Goal: Complete application form

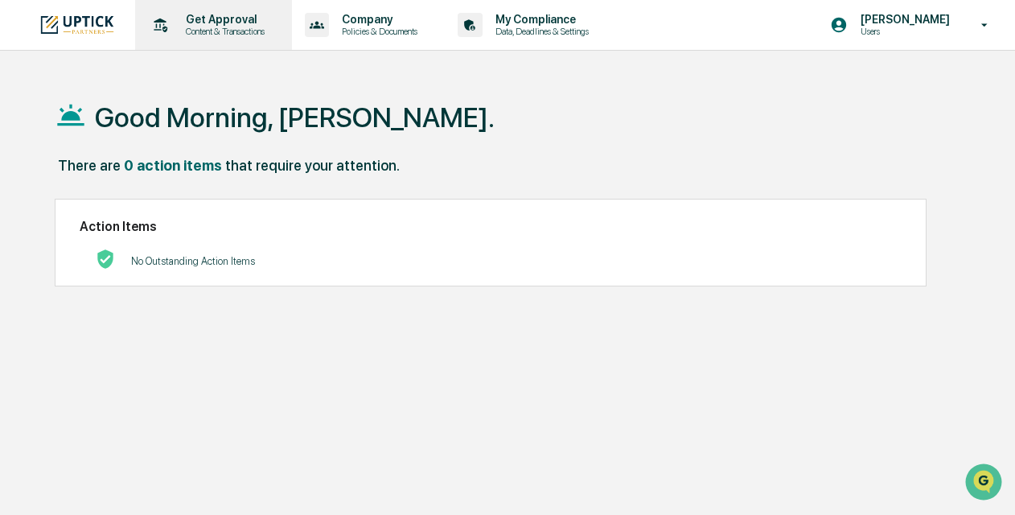
click at [227, 31] on p "Content & Transactions" at bounding box center [223, 31] width 100 height 11
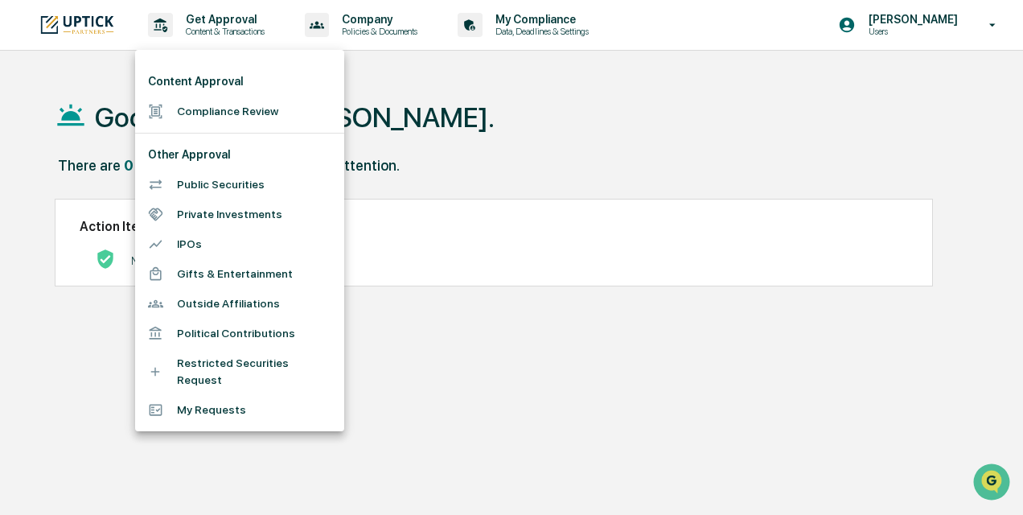
click at [215, 109] on li "Compliance Review" at bounding box center [239, 112] width 209 height 30
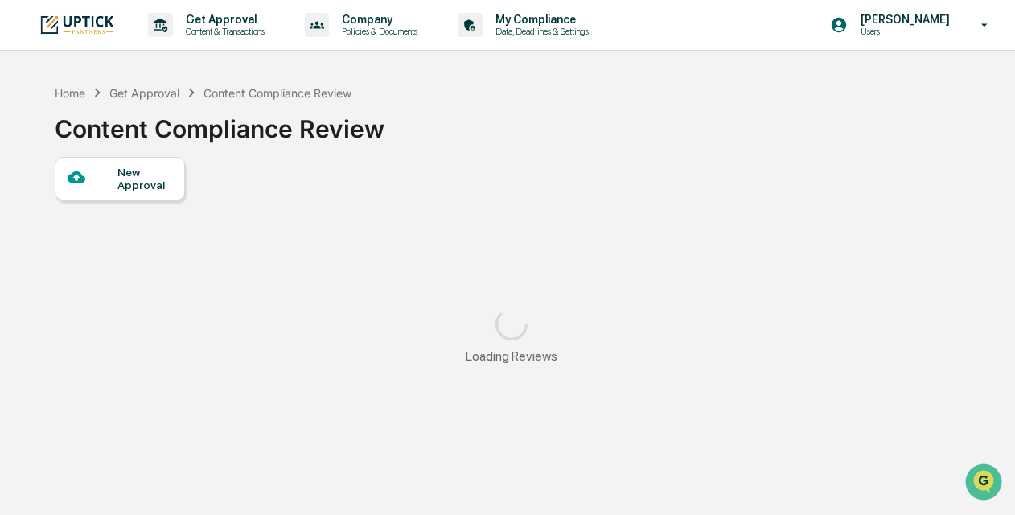
click at [145, 177] on div "New Approval" at bounding box center [144, 179] width 54 height 26
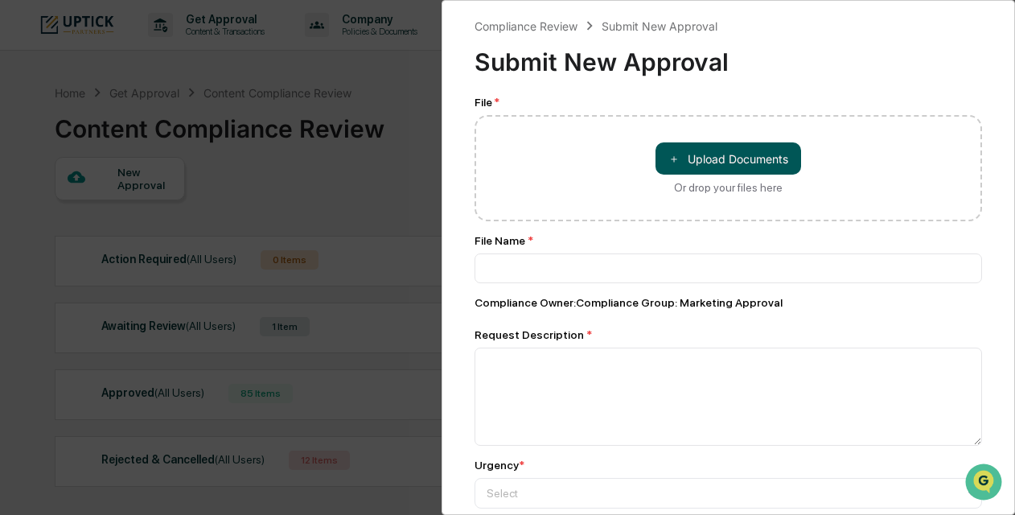
click at [722, 156] on button "＋ Upload Documents" at bounding box center [729, 158] width 146 height 32
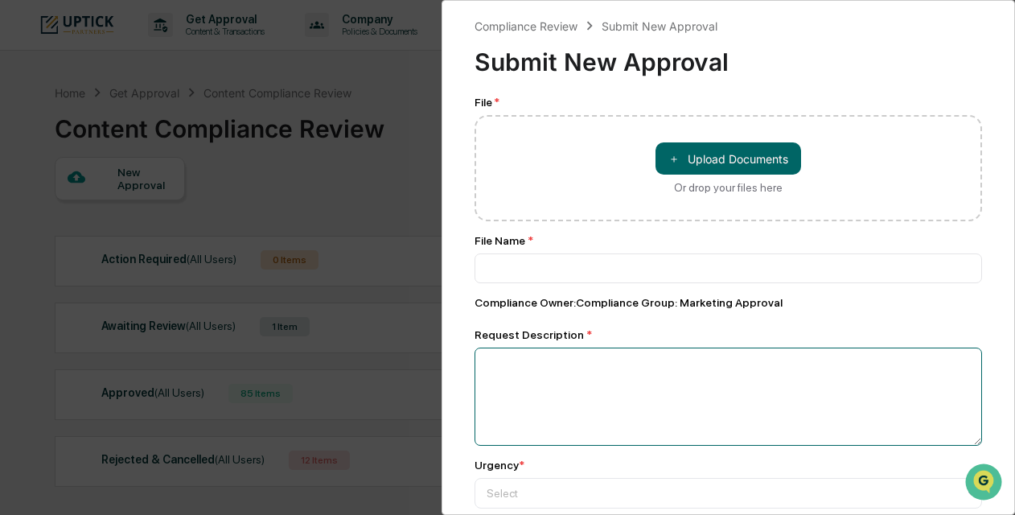
click at [548, 386] on textarea at bounding box center [729, 397] width 508 height 98
paste textarea "**********"
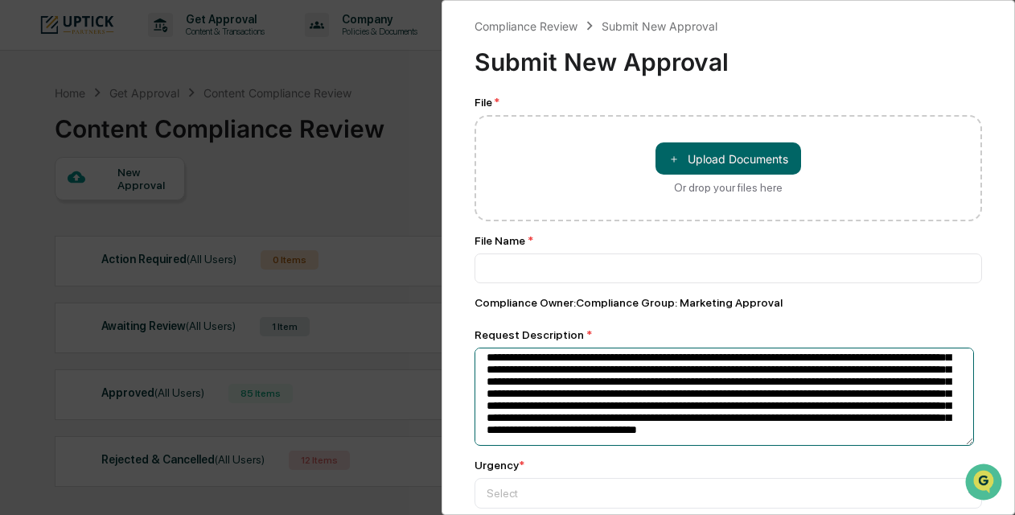
scroll to position [53, 0]
type textarea "**********"
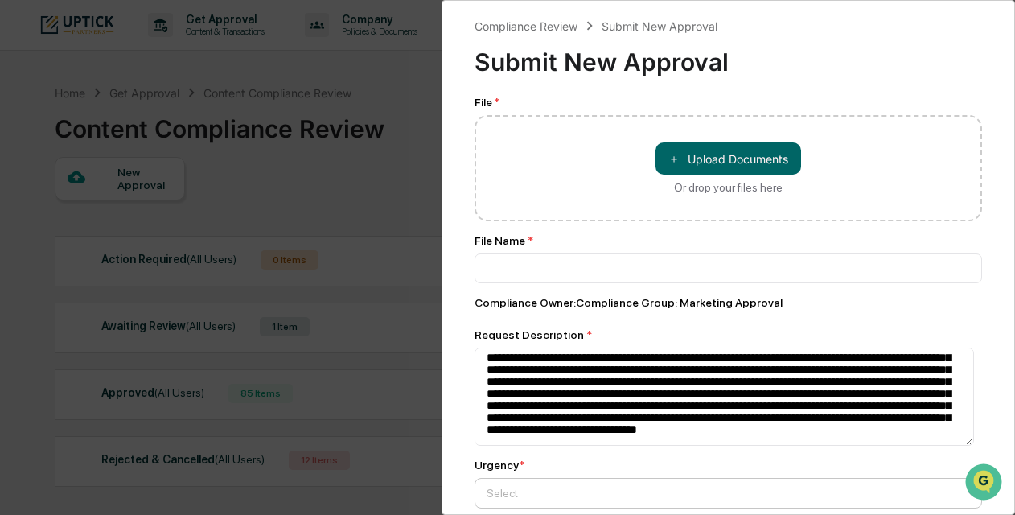
click at [552, 485] on div "Select" at bounding box center [722, 493] width 487 height 23
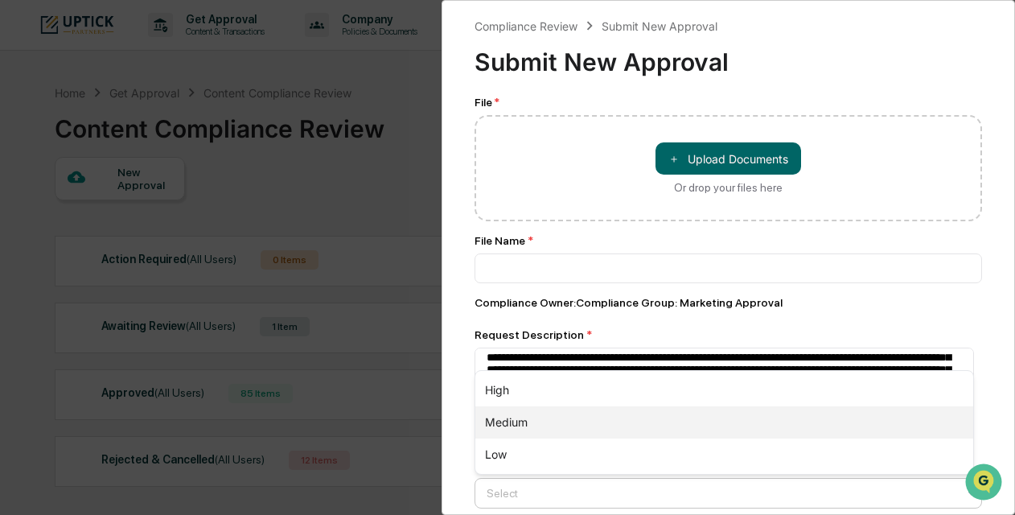
click at [558, 428] on div "Medium" at bounding box center [725, 422] width 498 height 32
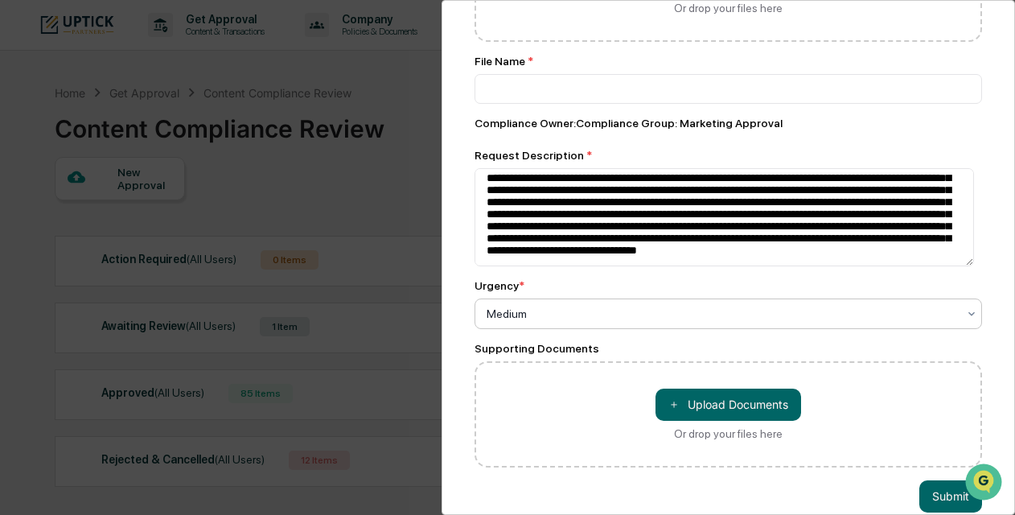
scroll to position [180, 0]
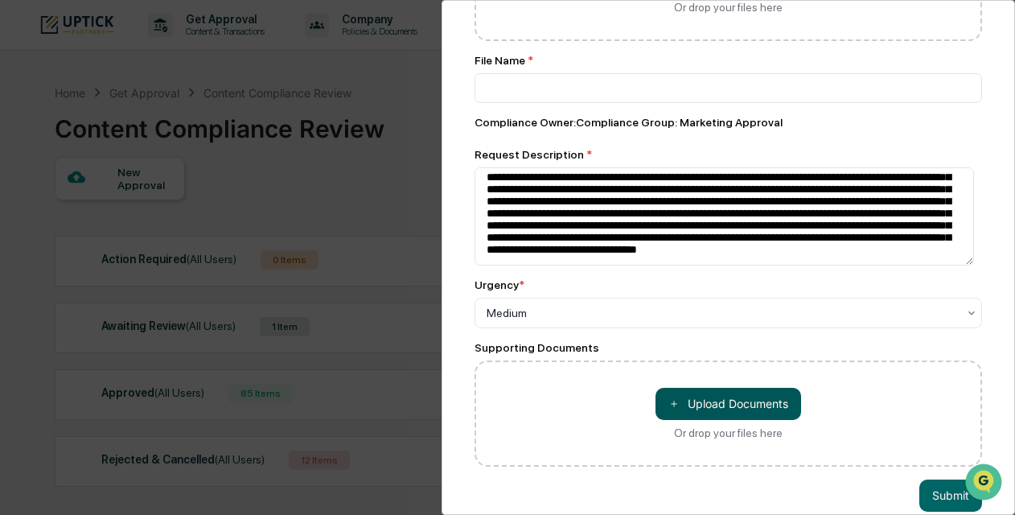
click at [682, 410] on button "＋ Upload Documents" at bounding box center [729, 404] width 146 height 32
click at [578, 431] on div "＋ Upload Documents Or drop your files here" at bounding box center [729, 413] width 508 height 106
click at [684, 413] on button "＋ Upload Documents" at bounding box center [729, 404] width 146 height 32
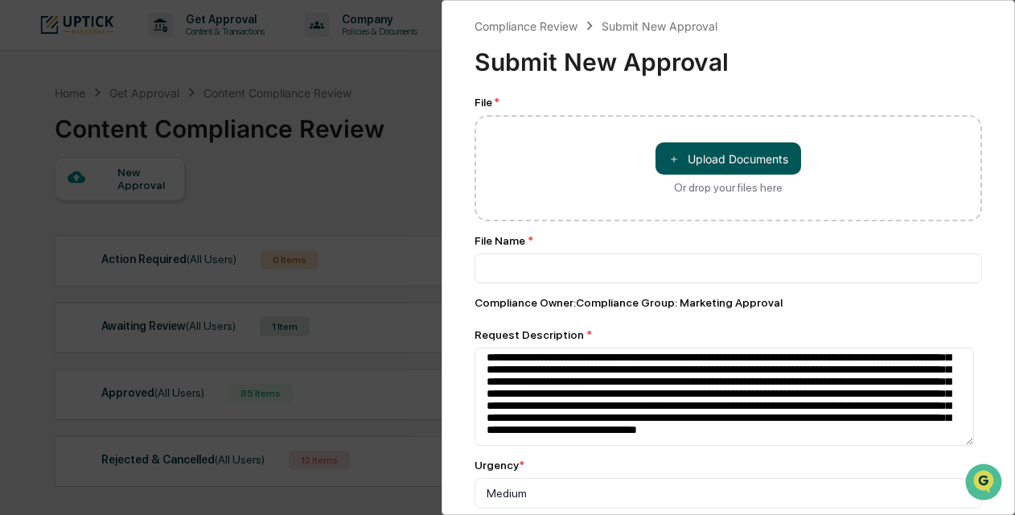
click at [680, 161] on button "＋ Upload Documents" at bounding box center [729, 158] width 146 height 32
type input "**********"
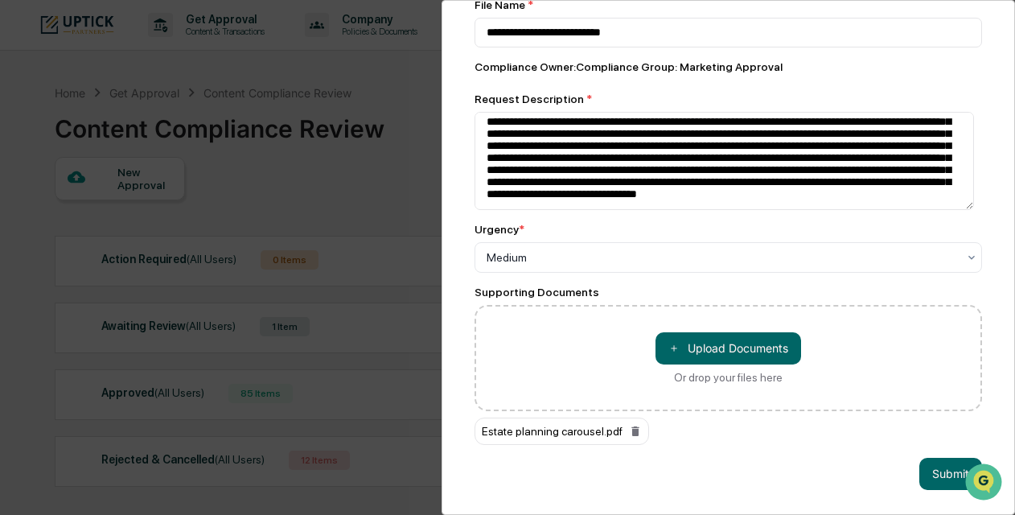
scroll to position [76, 0]
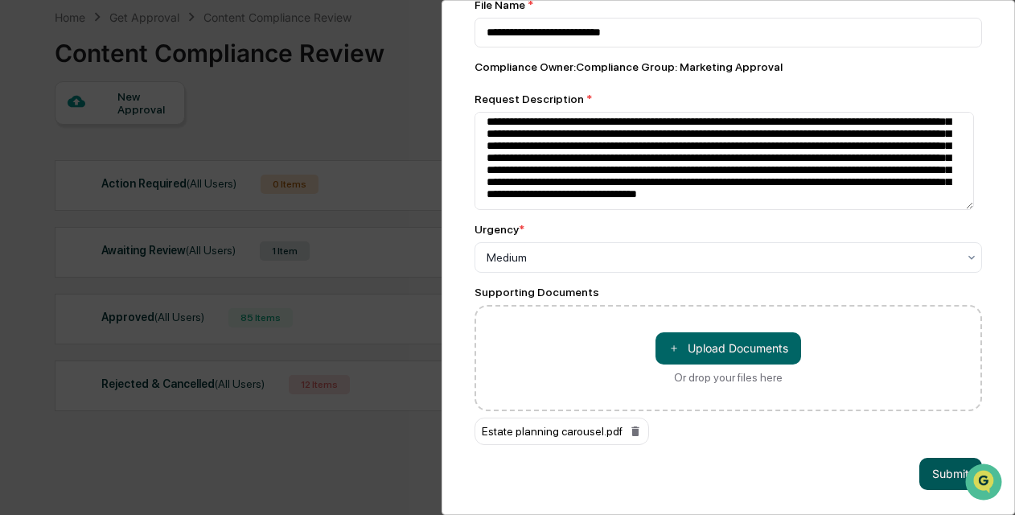
click at [925, 458] on button "Submit" at bounding box center [951, 474] width 63 height 32
click at [928, 470] on button "Submit" at bounding box center [951, 474] width 63 height 32
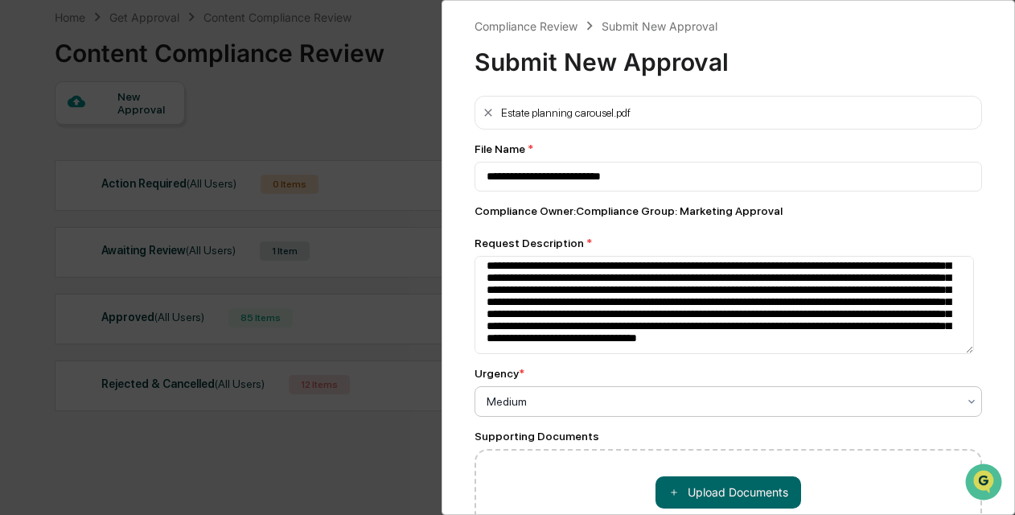
scroll to position [154, 0]
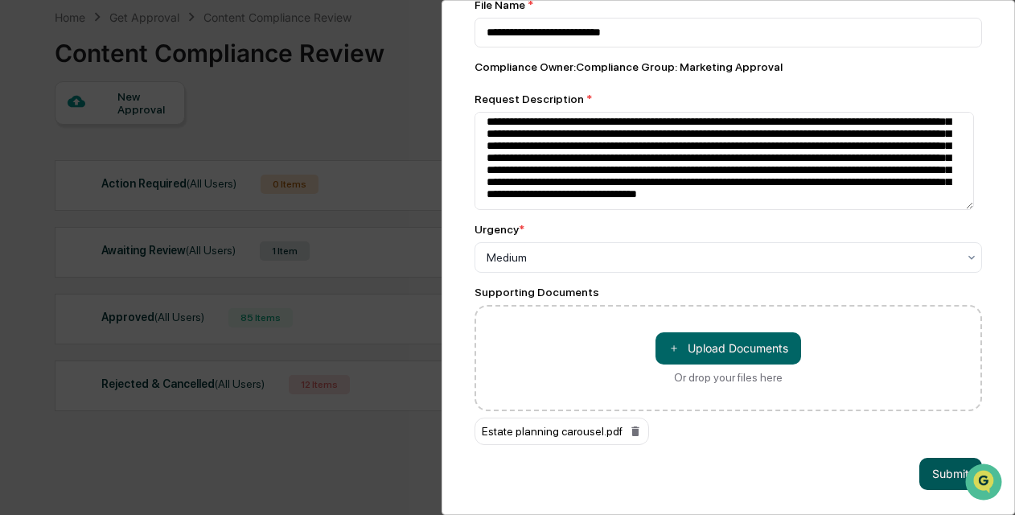
click at [933, 463] on button "Submit" at bounding box center [951, 474] width 63 height 32
click at [933, 460] on button "Submit" at bounding box center [951, 474] width 63 height 32
click at [928, 467] on button "Submit" at bounding box center [951, 474] width 63 height 32
